Goal: Obtain resource: Download file/media

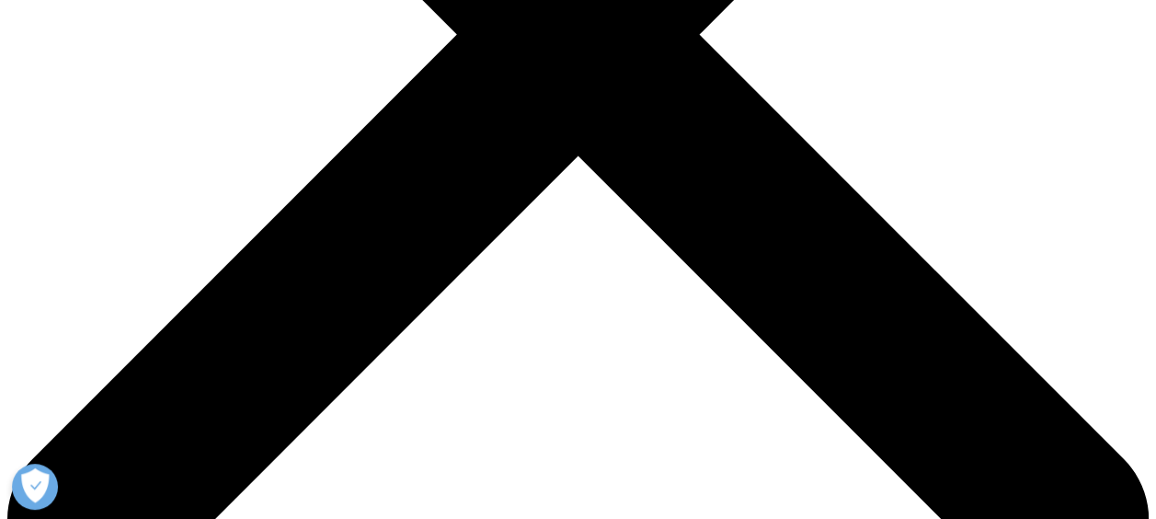
scroll to position [809, 0]
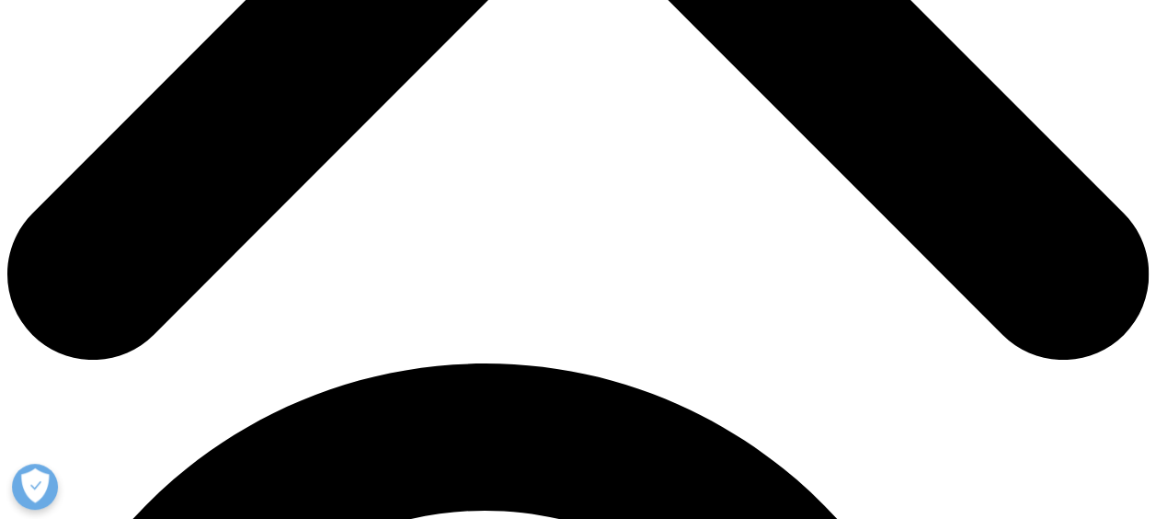
type input "Abhijit"
type input "M"
type input "abhijit.m@iqvia.com"
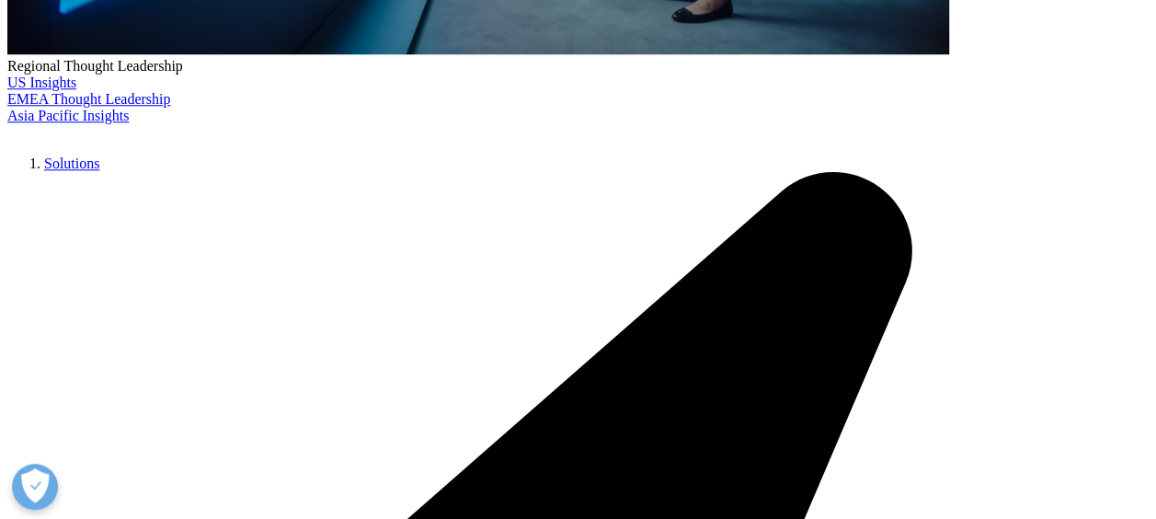
type input "IQVIA"
select select "India"
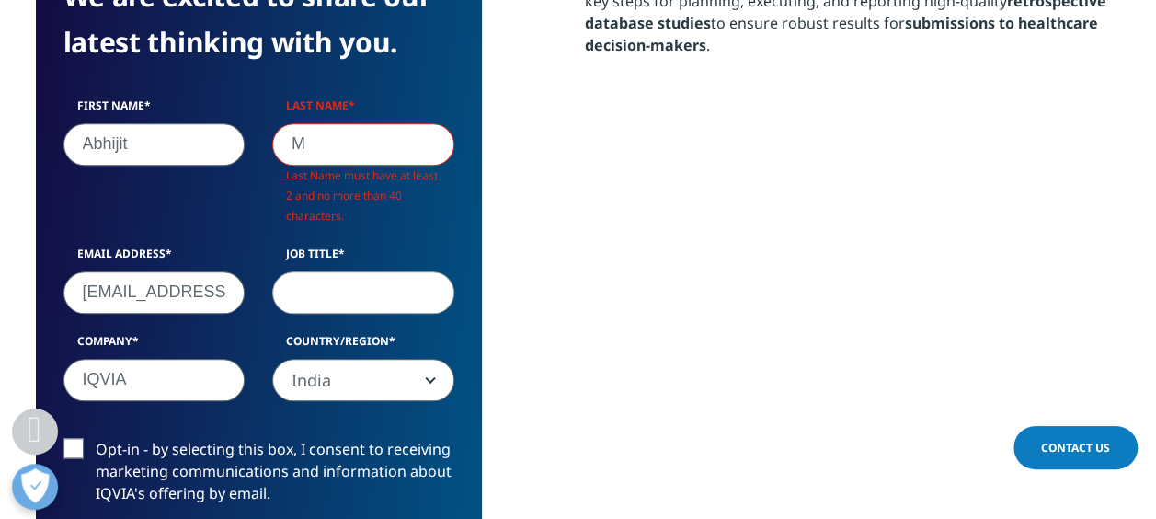
click at [315, 150] on input "M" at bounding box center [363, 143] width 182 height 42
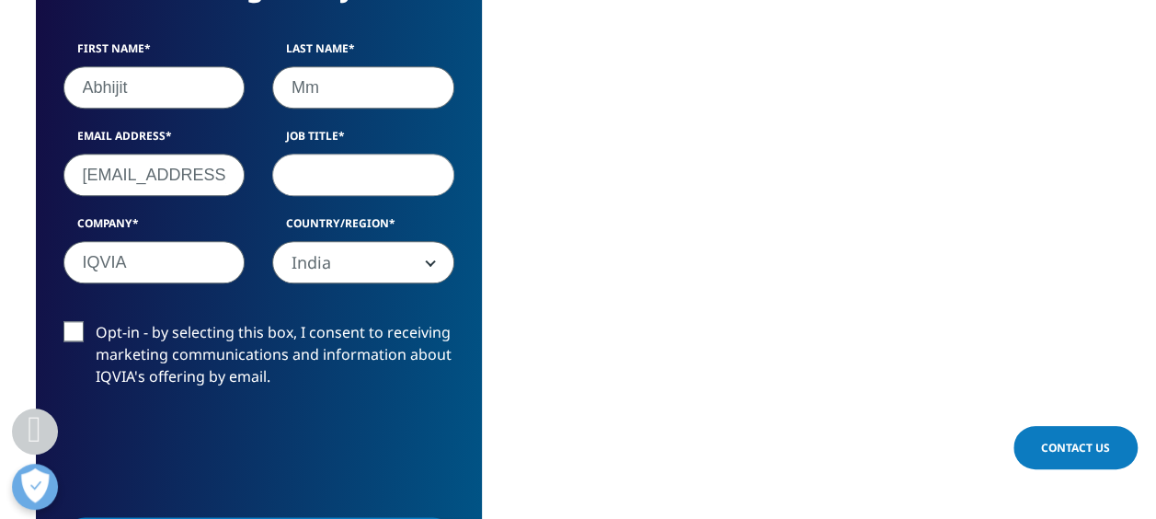
scroll to position [711, 1086]
type input "Mm"
click at [285, 176] on input "Job Title" at bounding box center [363, 175] width 182 height 42
click at [165, 331] on label "Opt-in - by selecting this box, I consent to receiving marketing communications…" at bounding box center [258, 359] width 391 height 76
click at [96, 321] on input "Opt-in - by selecting this box, I consent to receiving marketing communications…" at bounding box center [96, 321] width 0 height 0
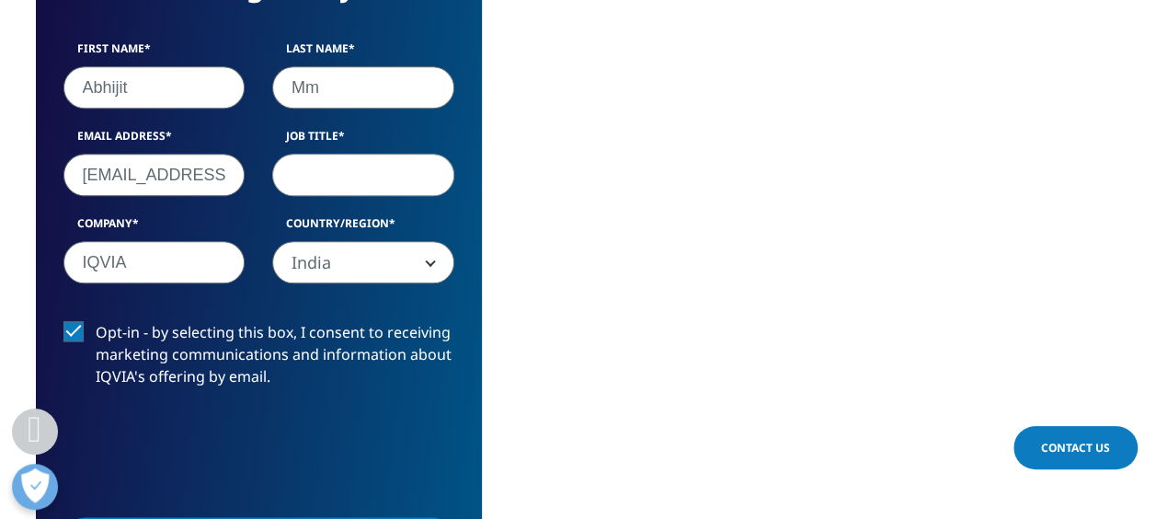
click at [162, 332] on label "Opt-in - by selecting this box, I consent to receiving marketing communications…" at bounding box center [258, 359] width 391 height 76
click at [96, 321] on input "Opt-in - by selecting this box, I consent to receiving marketing communications…" at bounding box center [96, 321] width 0 height 0
click at [300, 180] on input "Job Title" at bounding box center [363, 175] width 182 height 42
click at [302, 184] on input "ac2" at bounding box center [363, 175] width 182 height 42
type input "AC2"
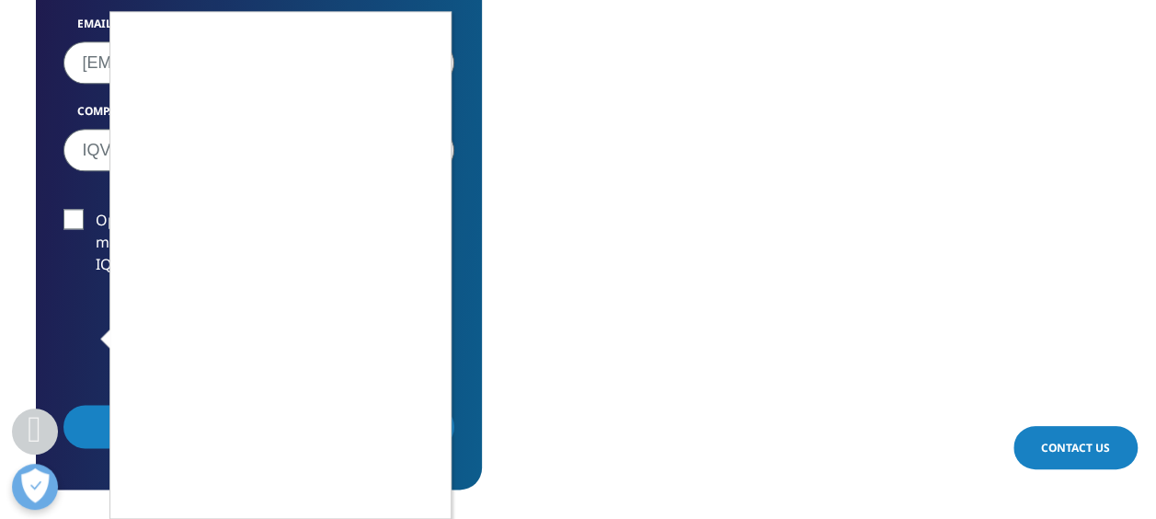
scroll to position [1044, 0]
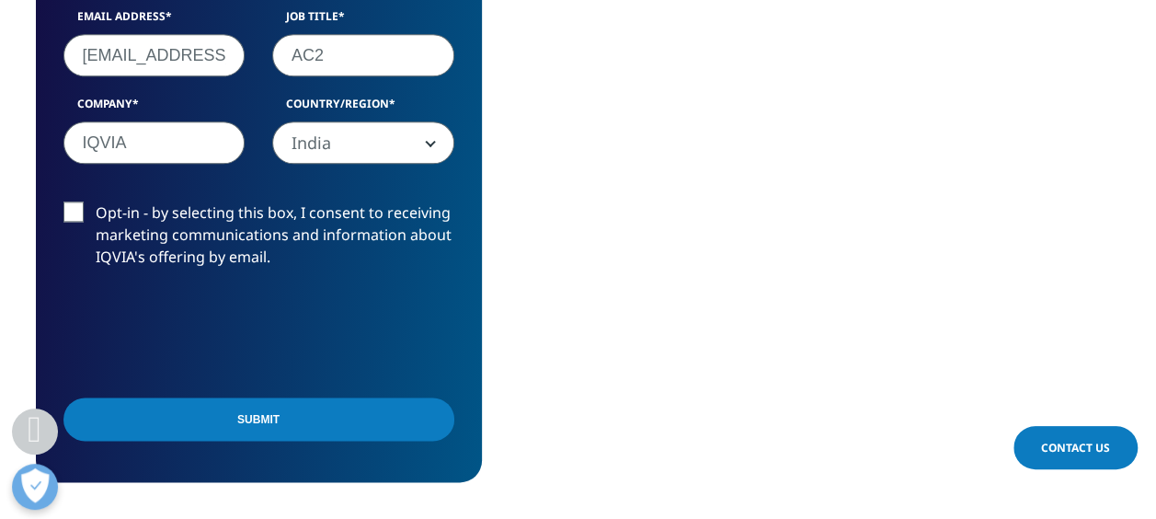
click at [385, 419] on input "Submit" at bounding box center [258, 418] width 391 height 43
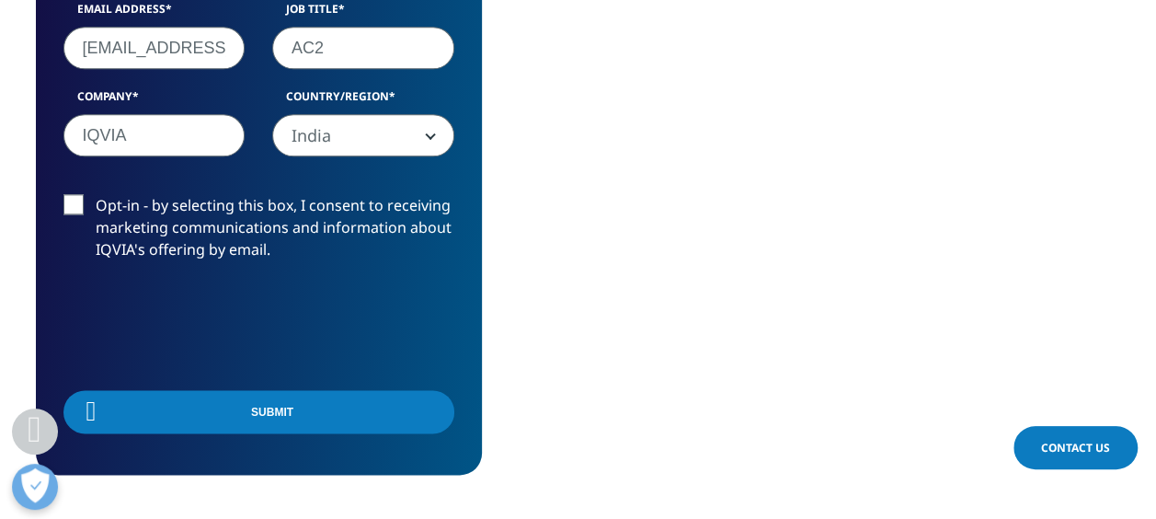
scroll to position [9, 9]
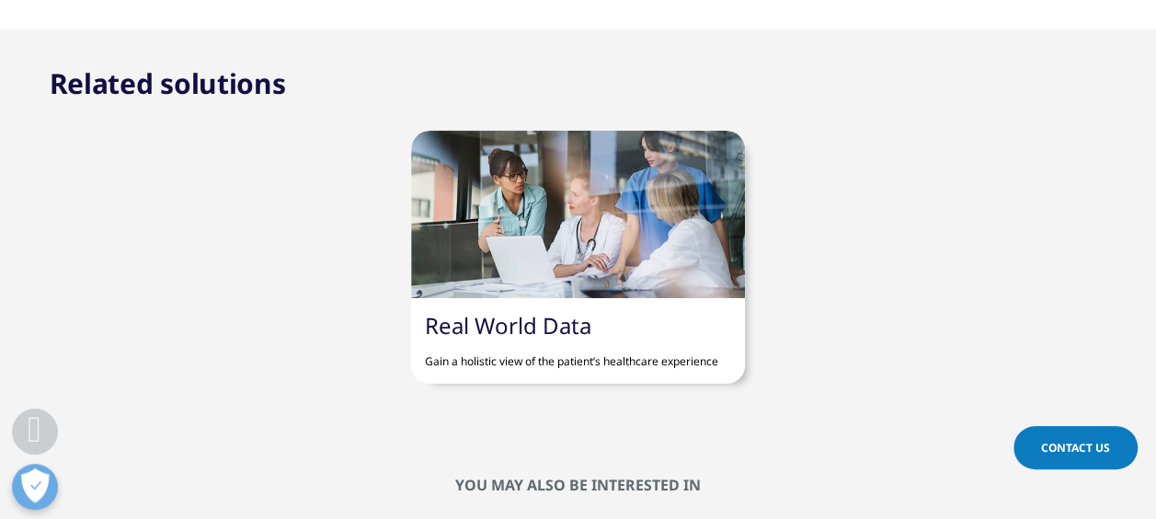
click at [477, 331] on link "Real World Data" at bounding box center [508, 325] width 167 height 30
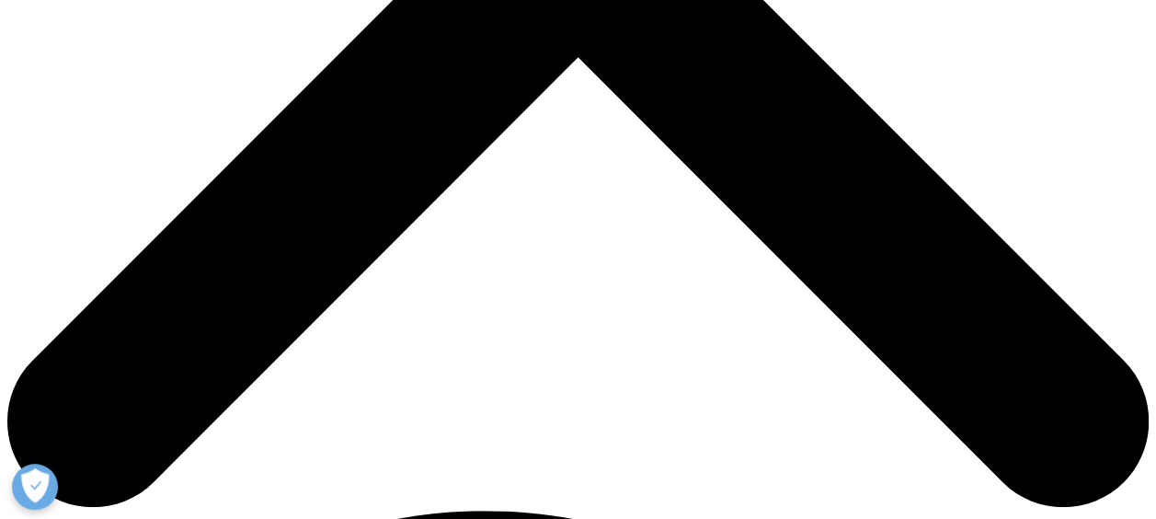
scroll to position [649, 0]
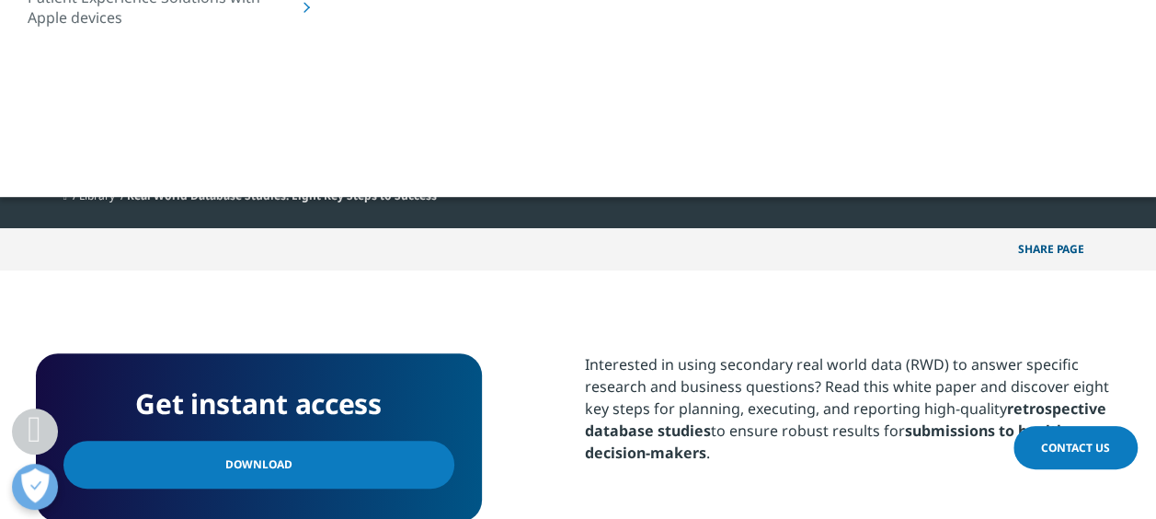
scroll to position [520, 0]
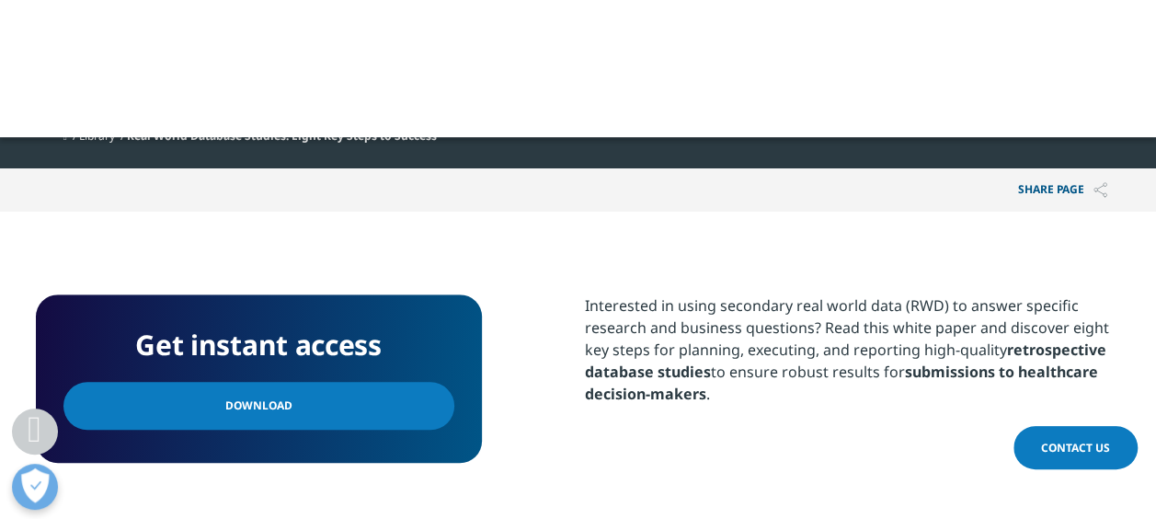
click at [302, 412] on link "Download" at bounding box center [258, 406] width 391 height 48
